Goal: Information Seeking & Learning: Learn about a topic

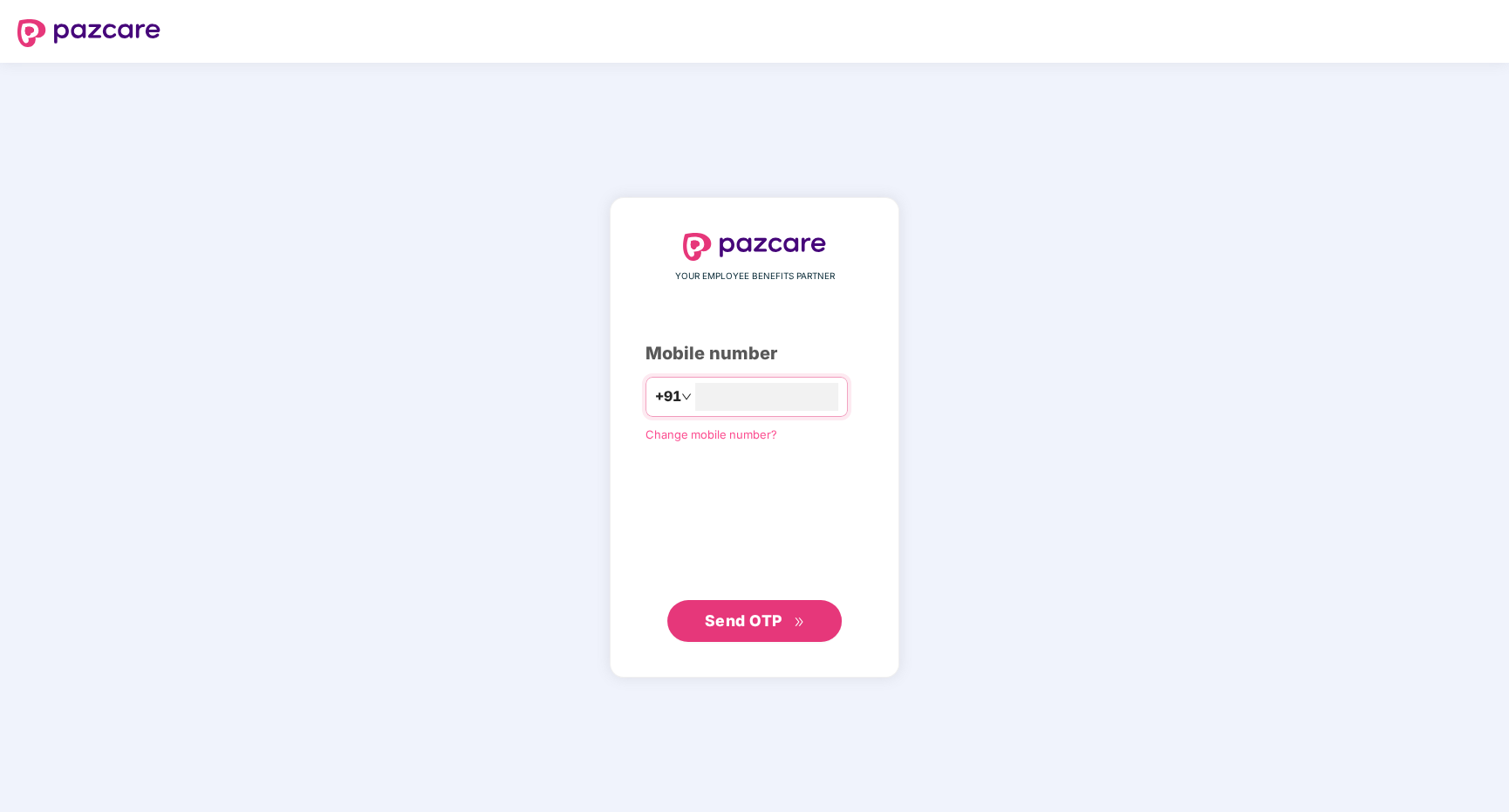
type input "**********"
click at [773, 520] on div "**********" at bounding box center [755, 438] width 218 height 408
click at [768, 616] on span "Send OTP" at bounding box center [744, 619] width 77 height 18
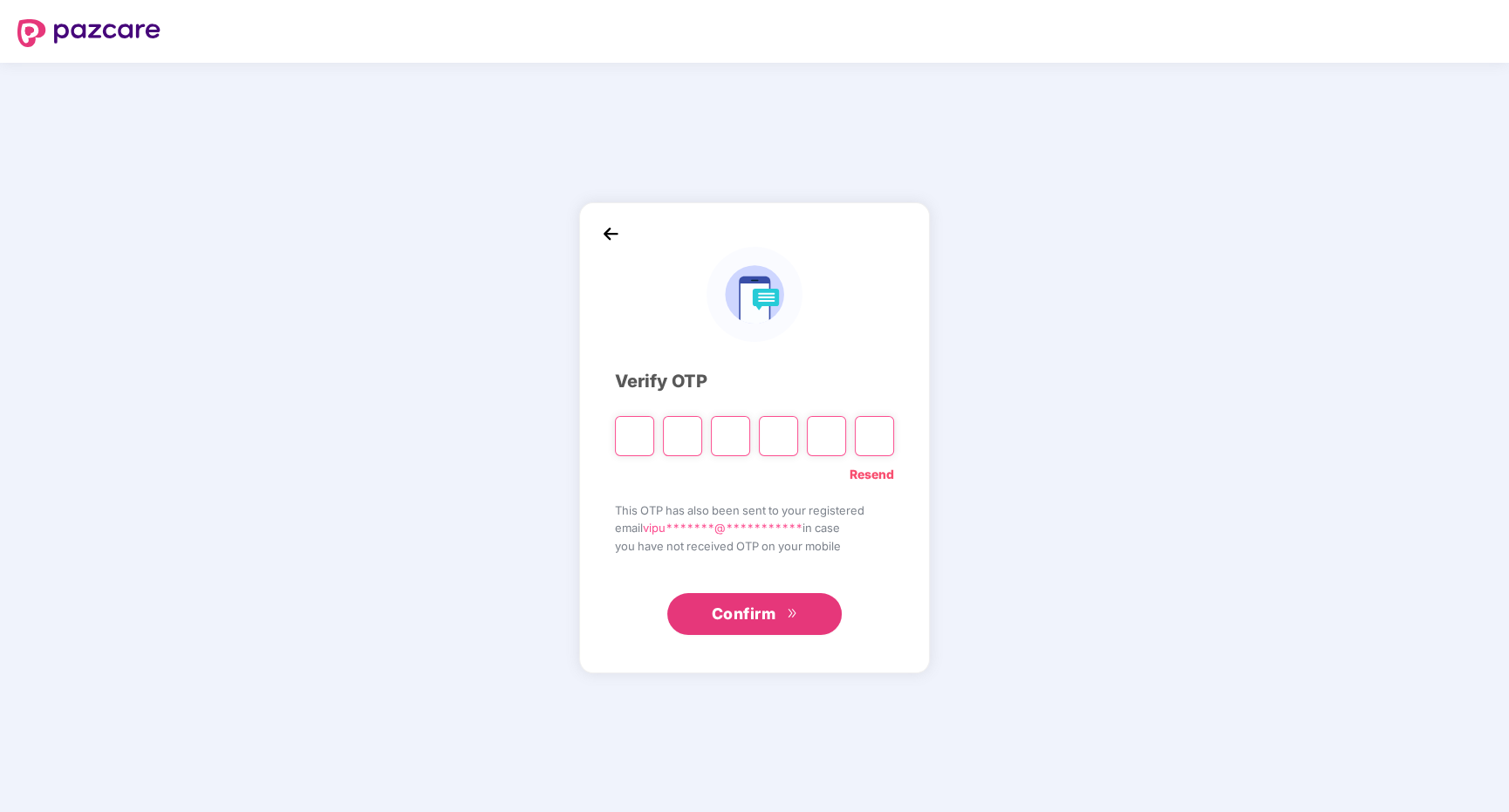
type input "*"
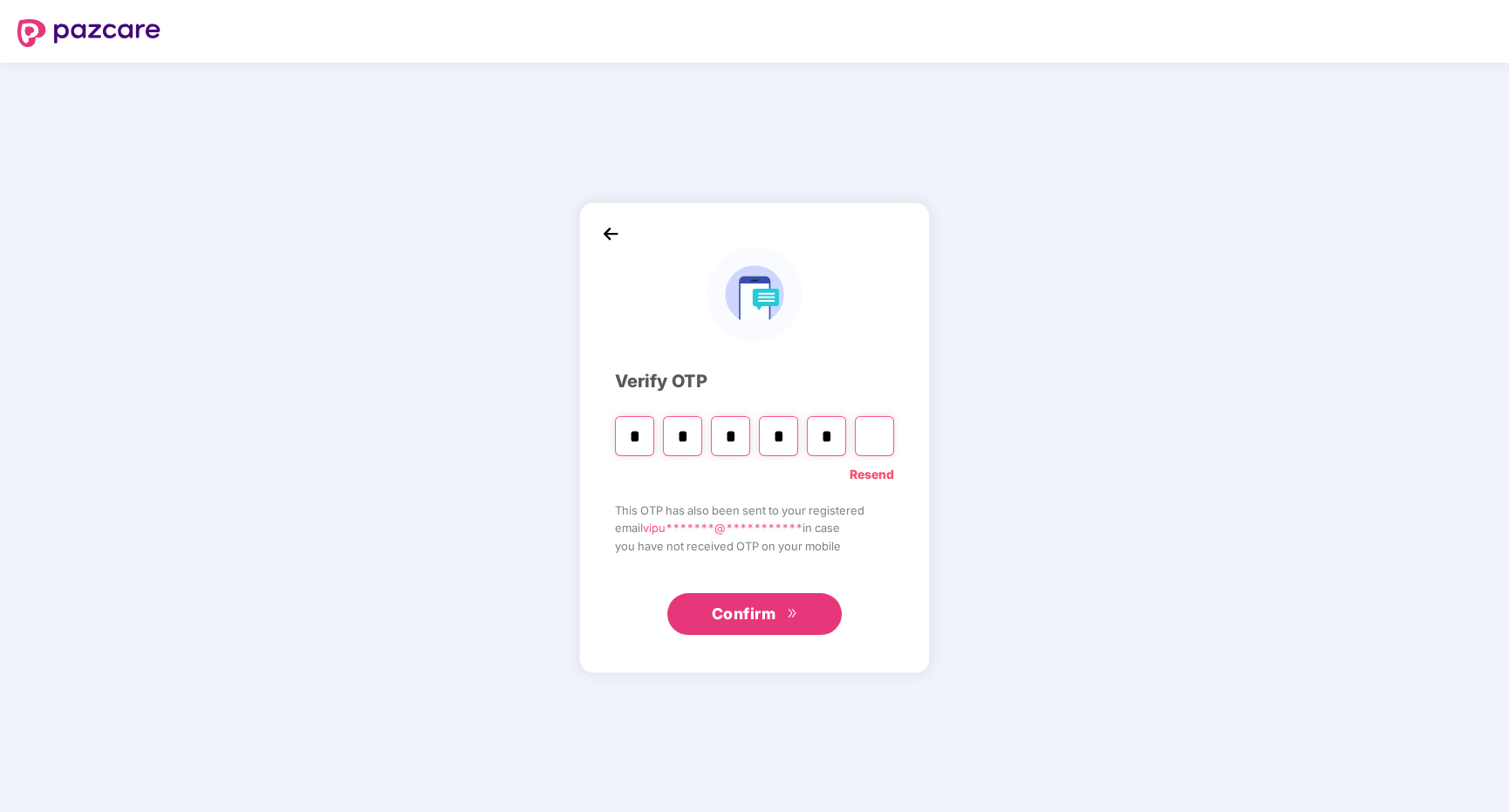
type input "*"
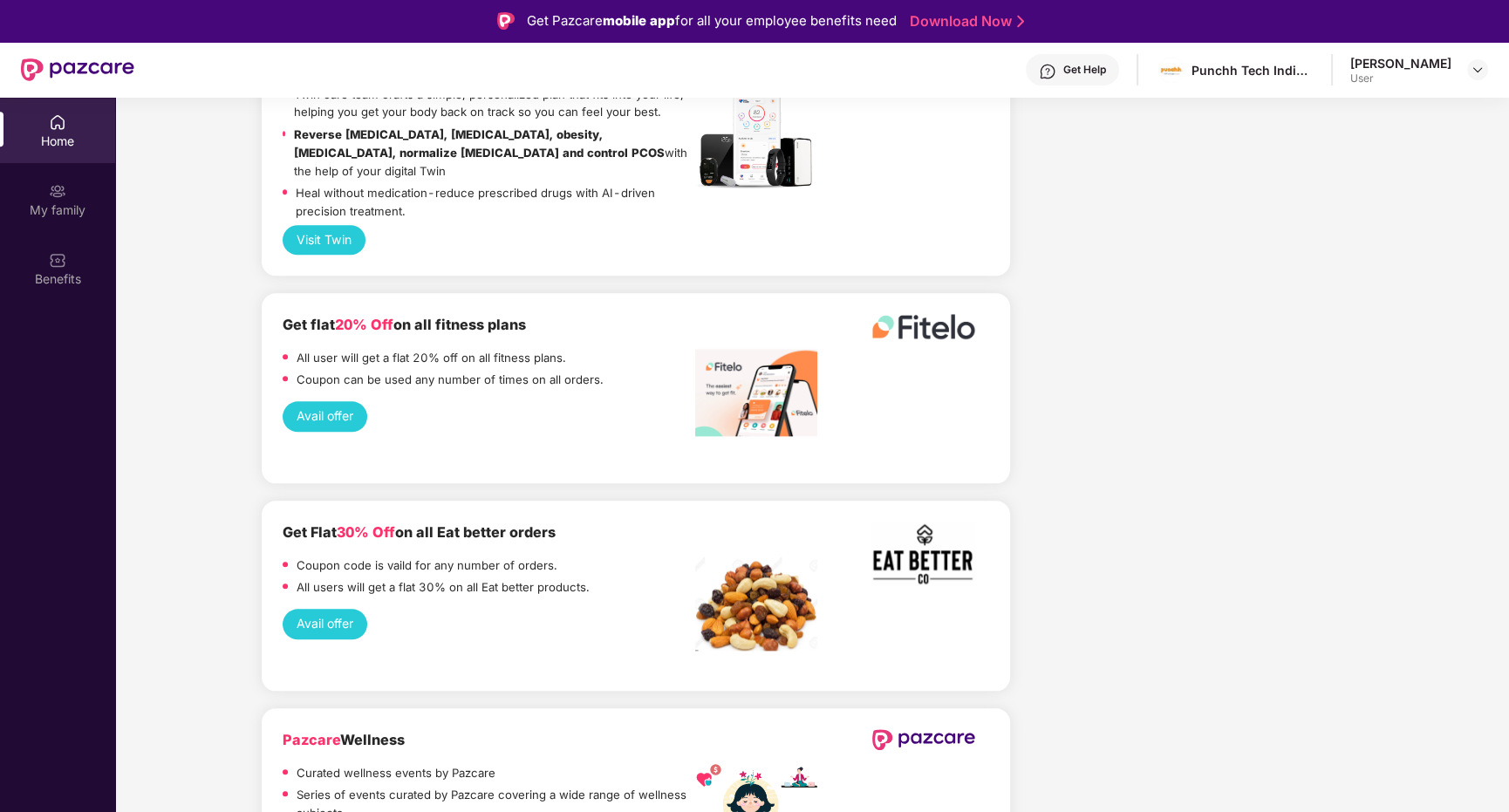
scroll to position [2301, 0]
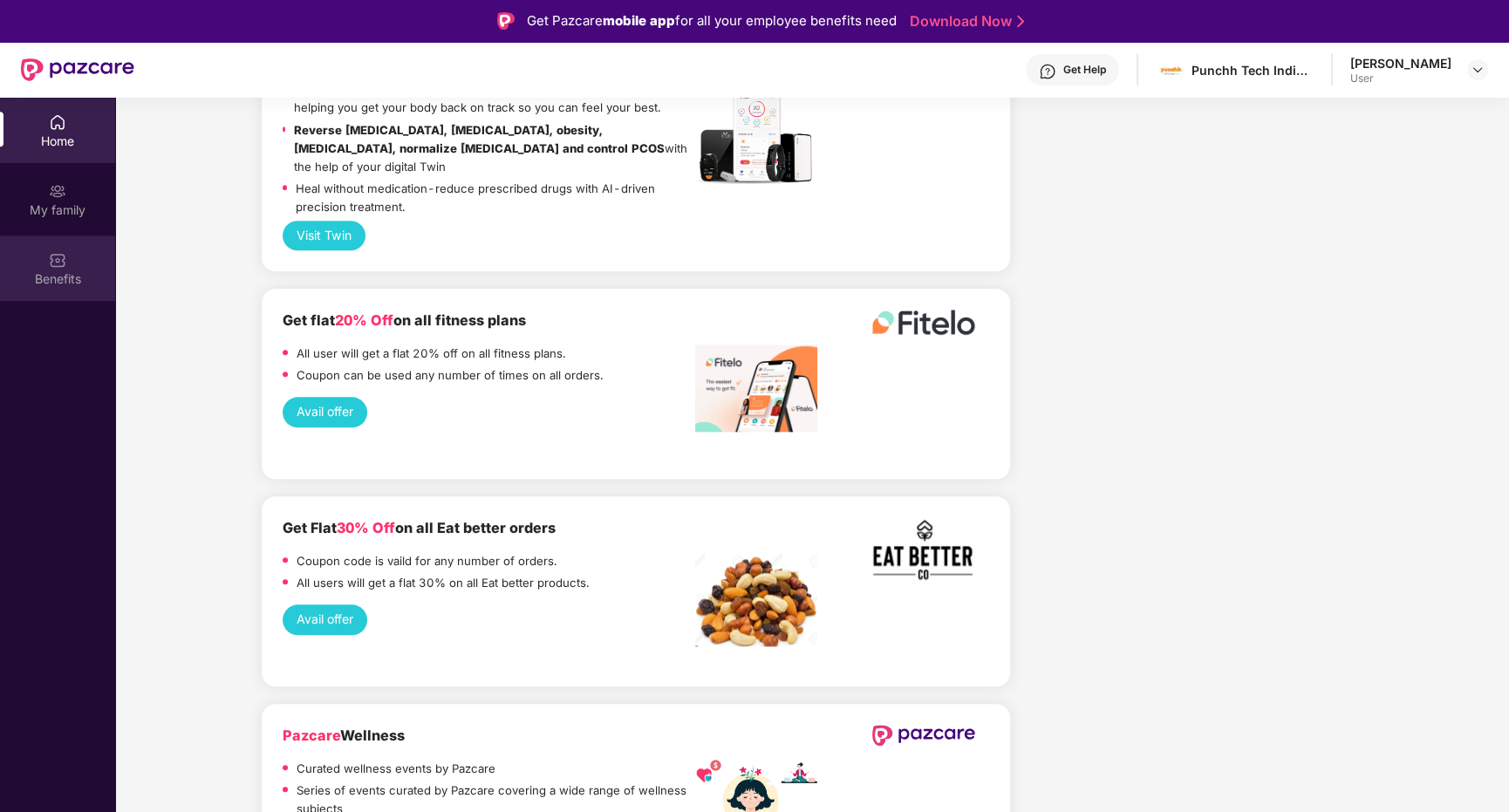
click at [85, 276] on div "Benefits" at bounding box center [57, 279] width 115 height 18
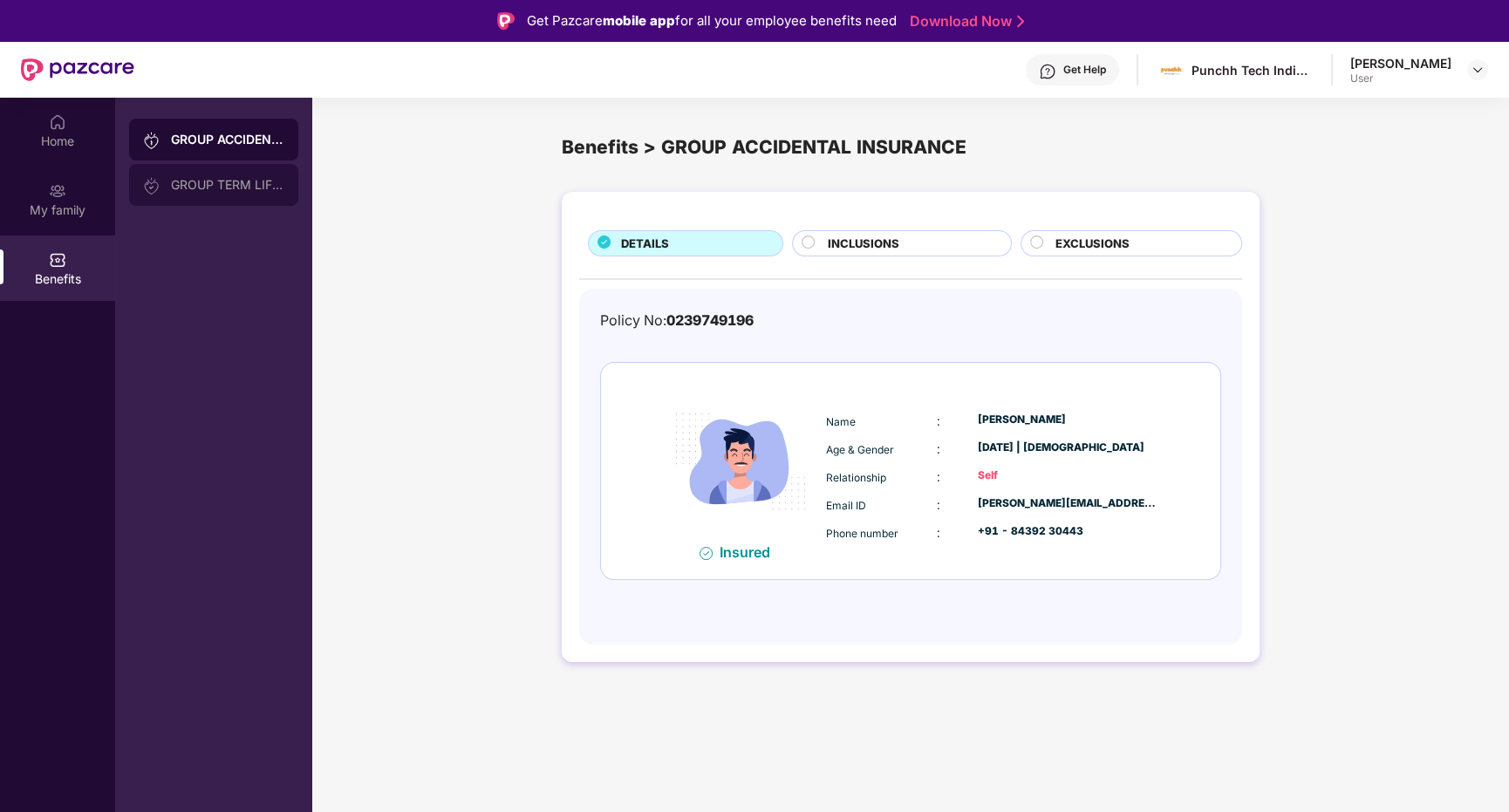
click at [256, 189] on div "GROUP TERM LIFE INSURANCE" at bounding box center [227, 185] width 114 height 14
click at [216, 142] on div "GROUP ACCIDENTAL INSURANCE" at bounding box center [227, 140] width 114 height 14
click at [850, 232] on div "INCLUSIONS" at bounding box center [901, 244] width 219 height 26
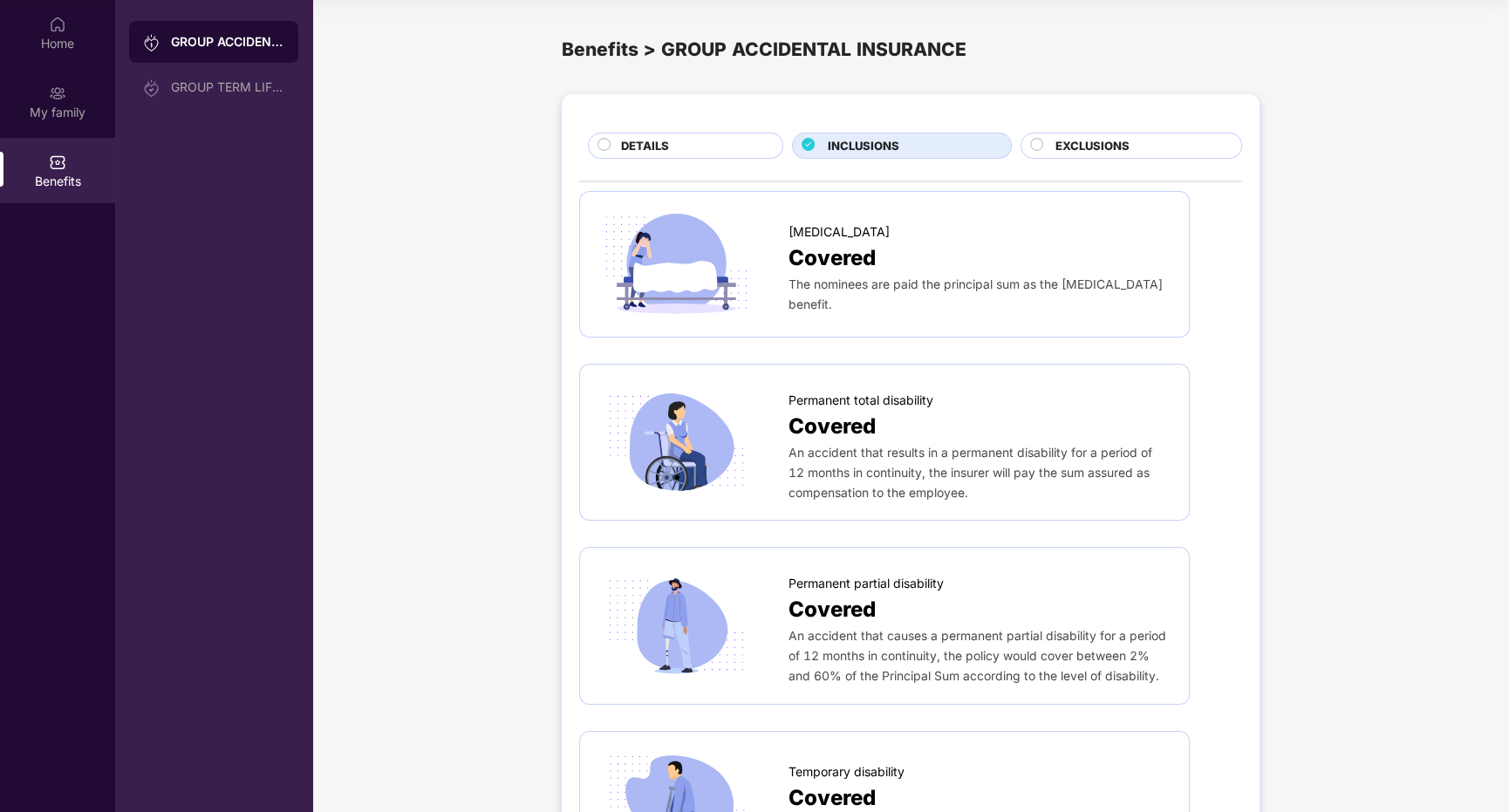
click at [1120, 152] on span "EXCLUSIONS" at bounding box center [1093, 146] width 74 height 18
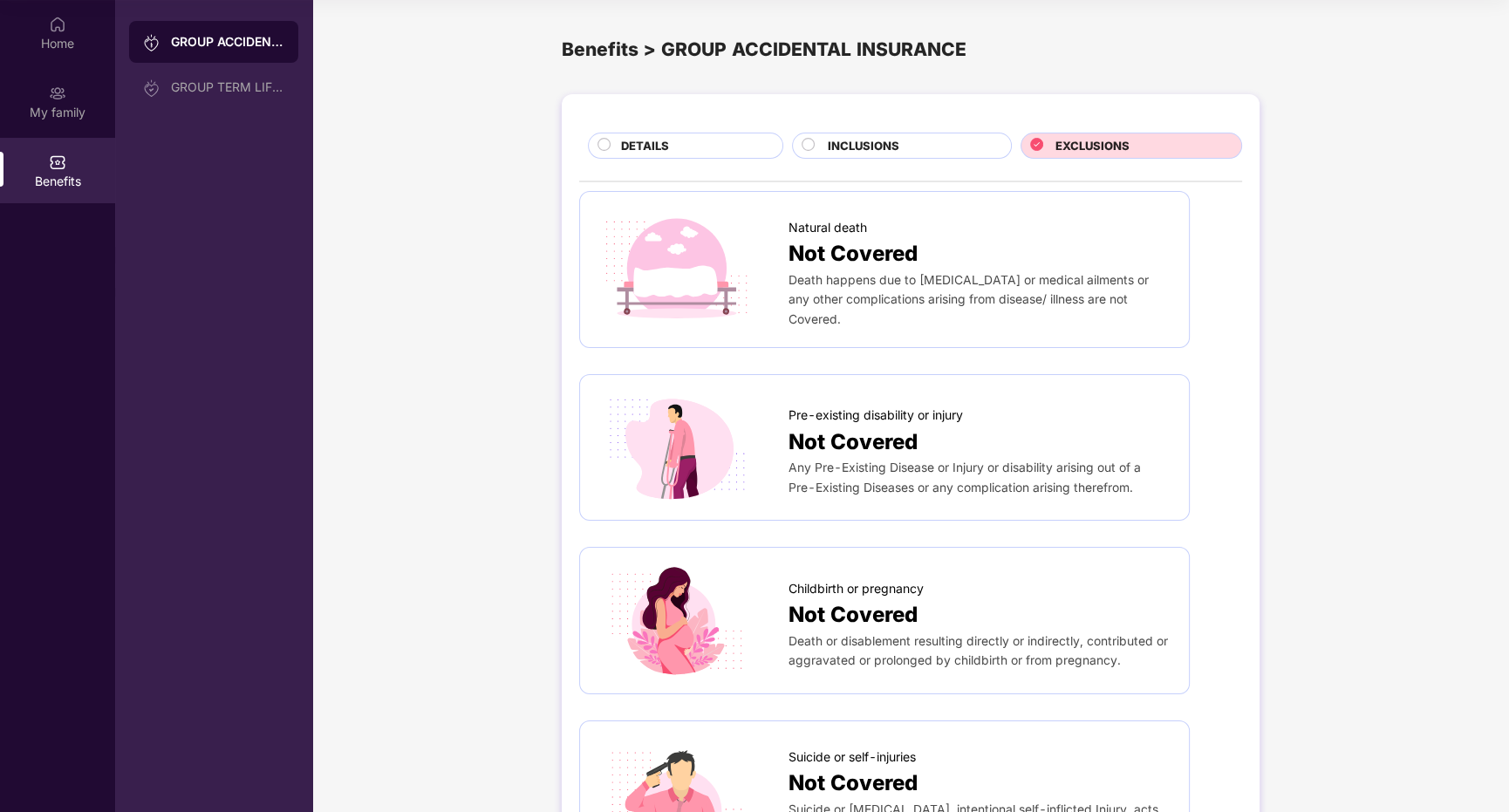
click at [703, 145] on div "DETAILS" at bounding box center [692, 148] width 161 height 21
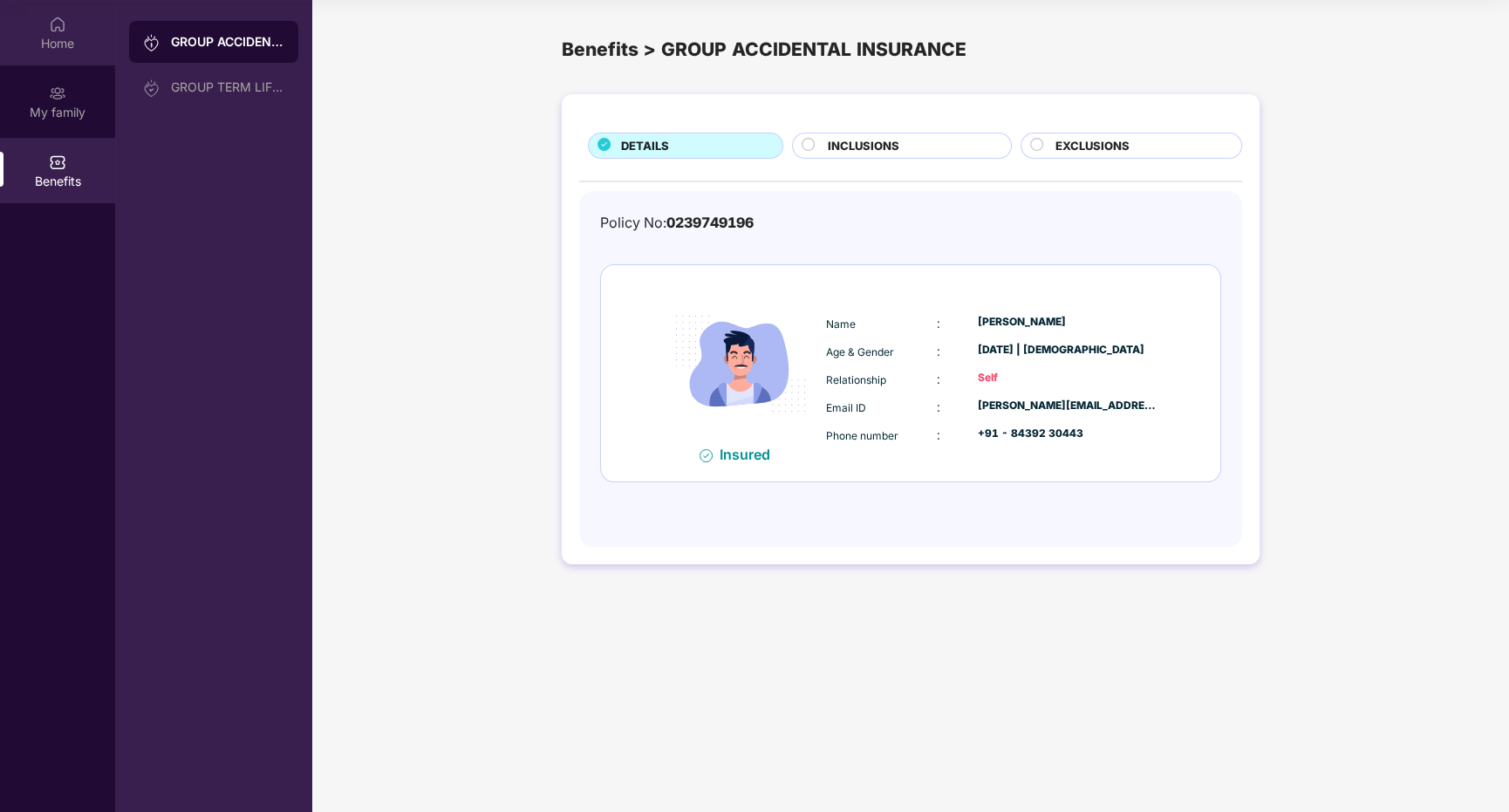
click at [67, 31] on div "Home" at bounding box center [57, 33] width 115 height 65
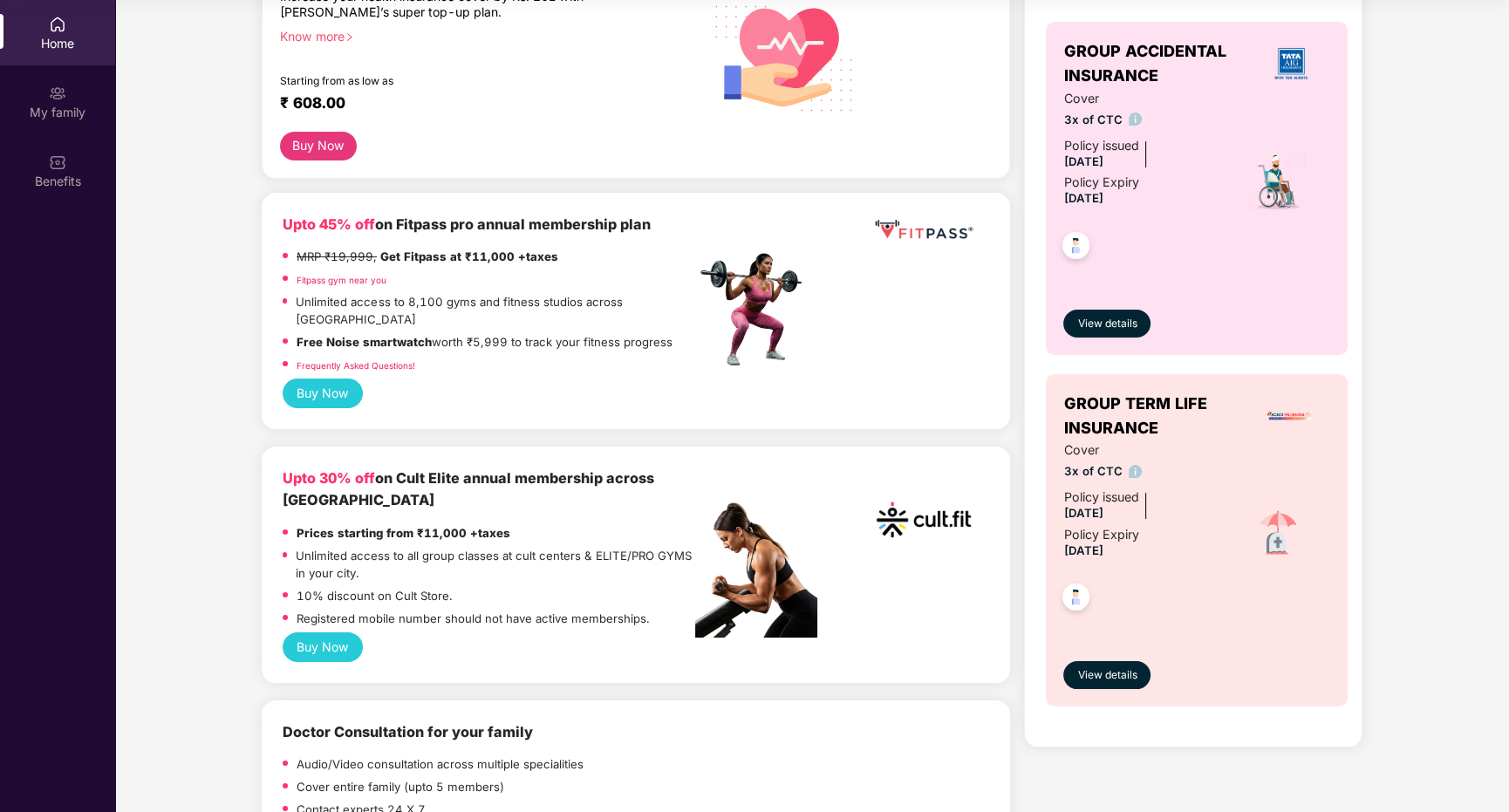
scroll to position [156, 0]
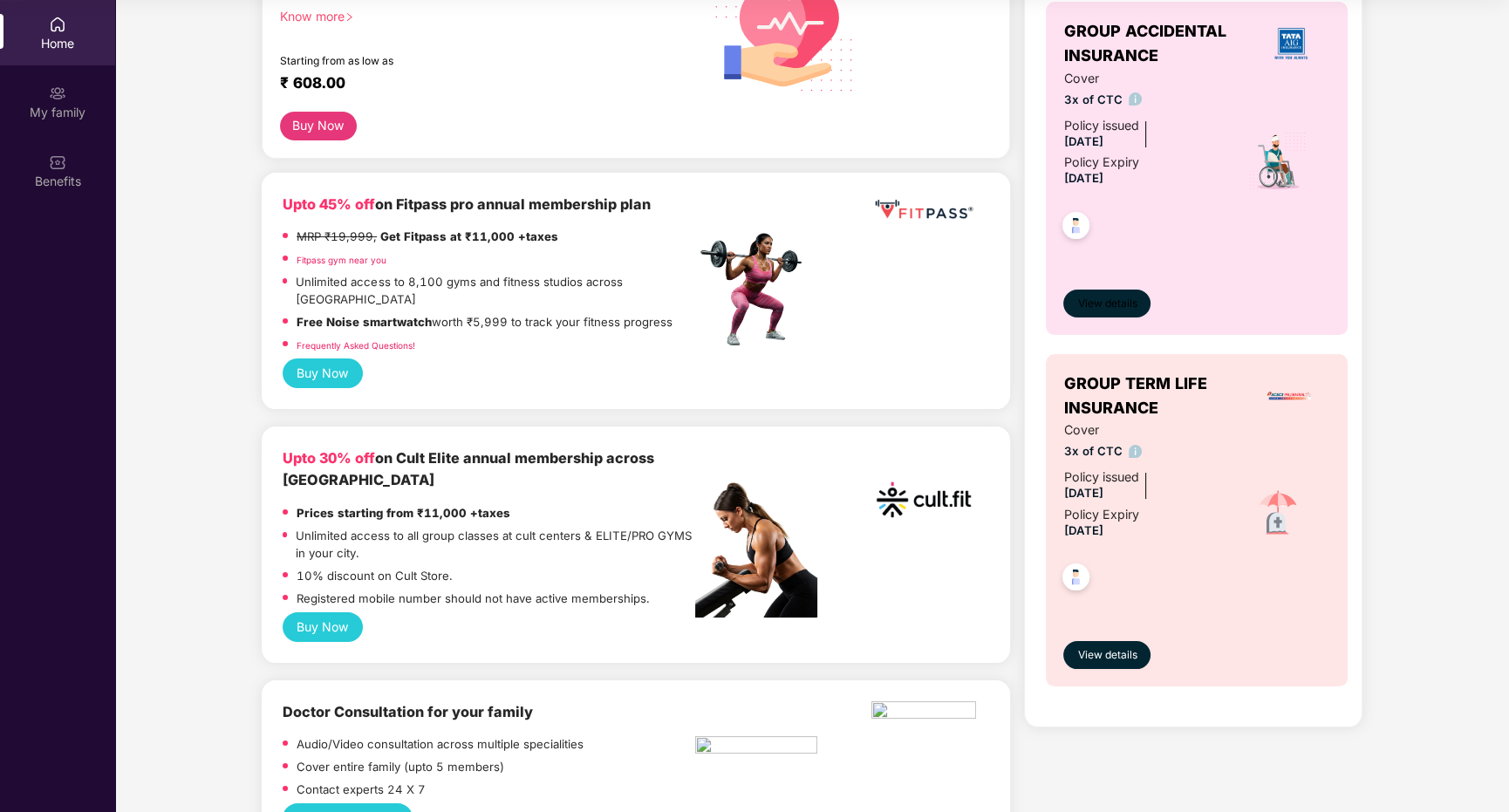
click at [1100, 293] on button "View details" at bounding box center [1107, 304] width 87 height 28
